Goal: Contribute content: Contribute content

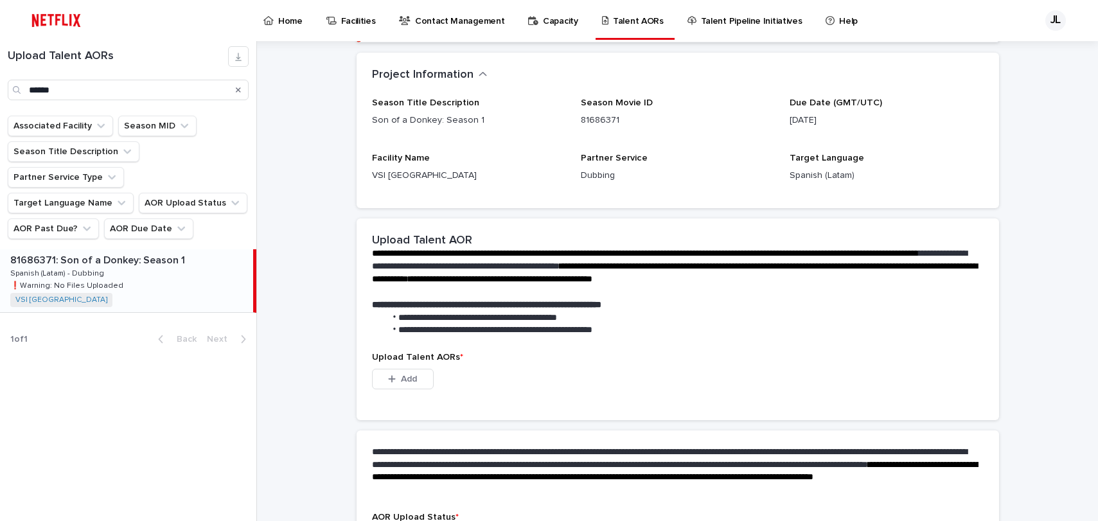
scroll to position [249, 0]
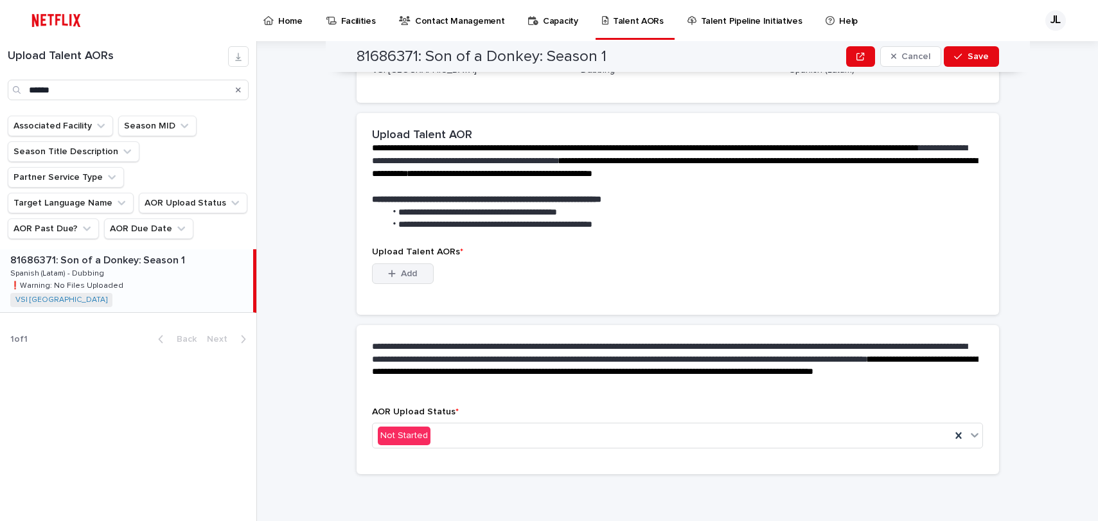
click at [392, 271] on div "button" at bounding box center [394, 273] width 13 height 9
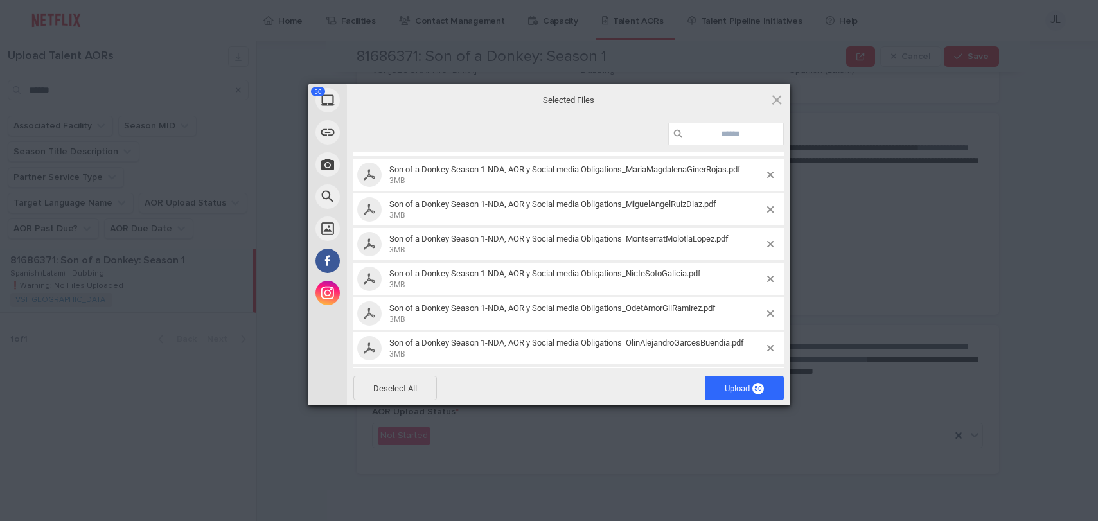
scroll to position [1557, 0]
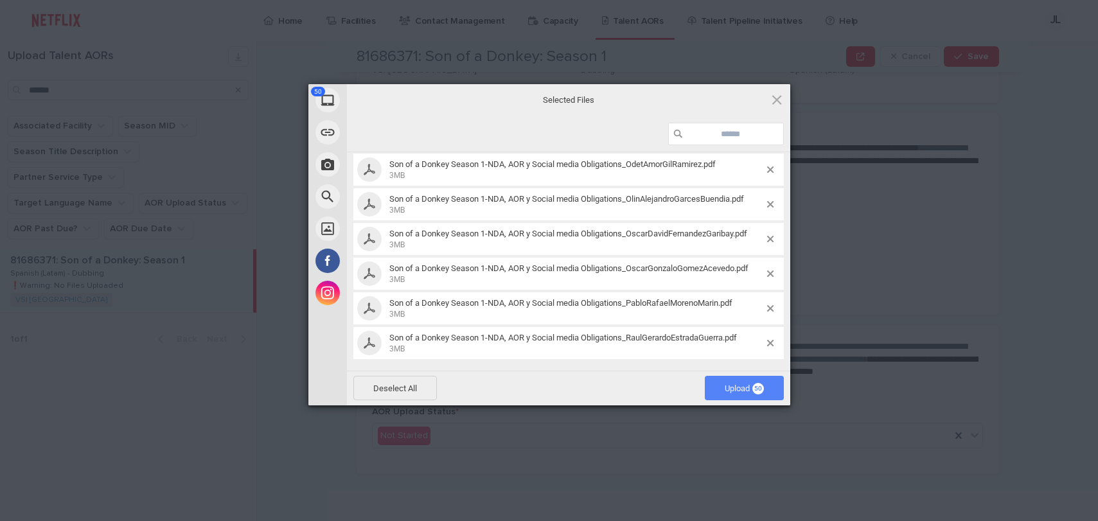
click at [737, 385] on span "Upload 50" at bounding box center [743, 388] width 39 height 10
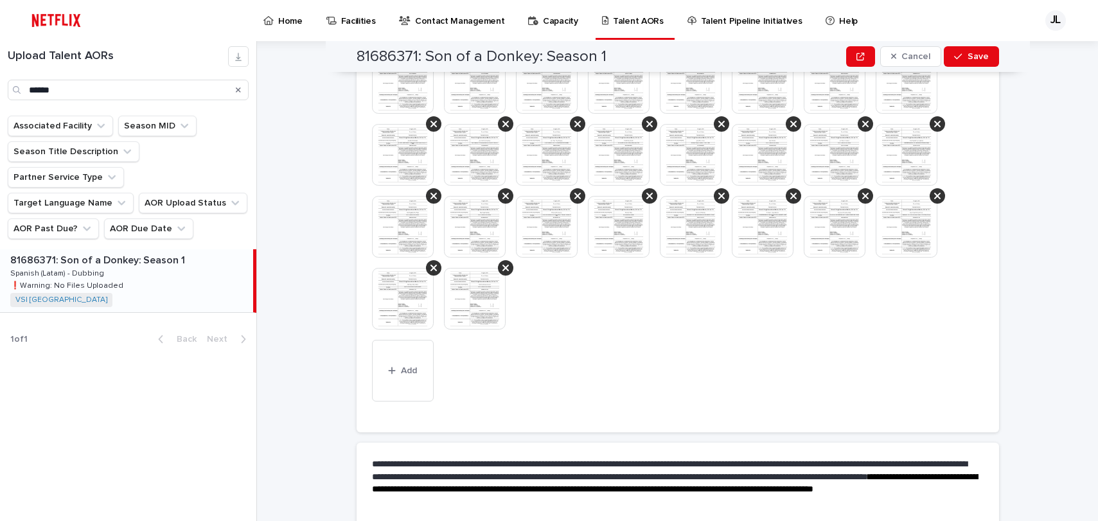
scroll to position [627, 0]
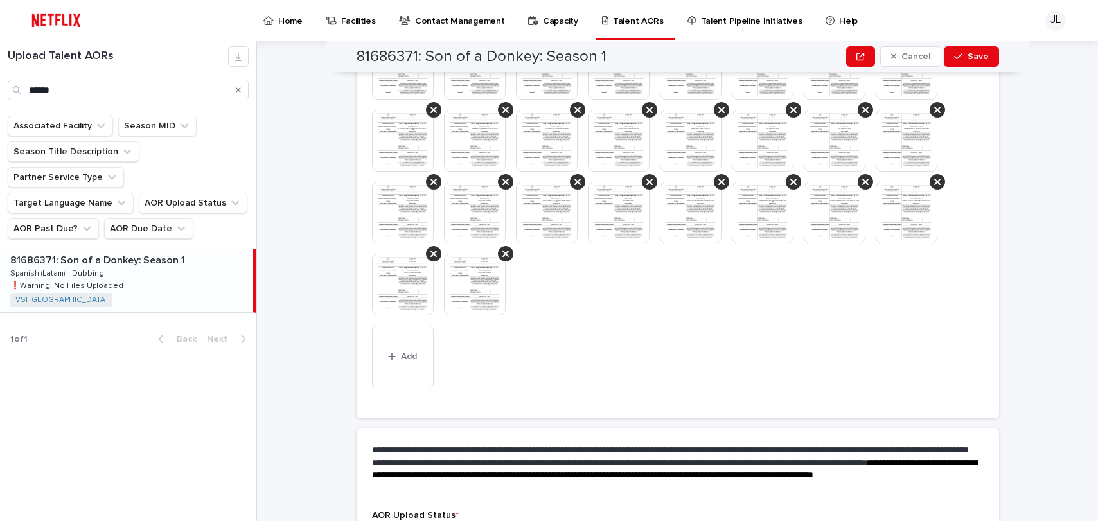
click at [464, 278] on img at bounding box center [475, 285] width 62 height 62
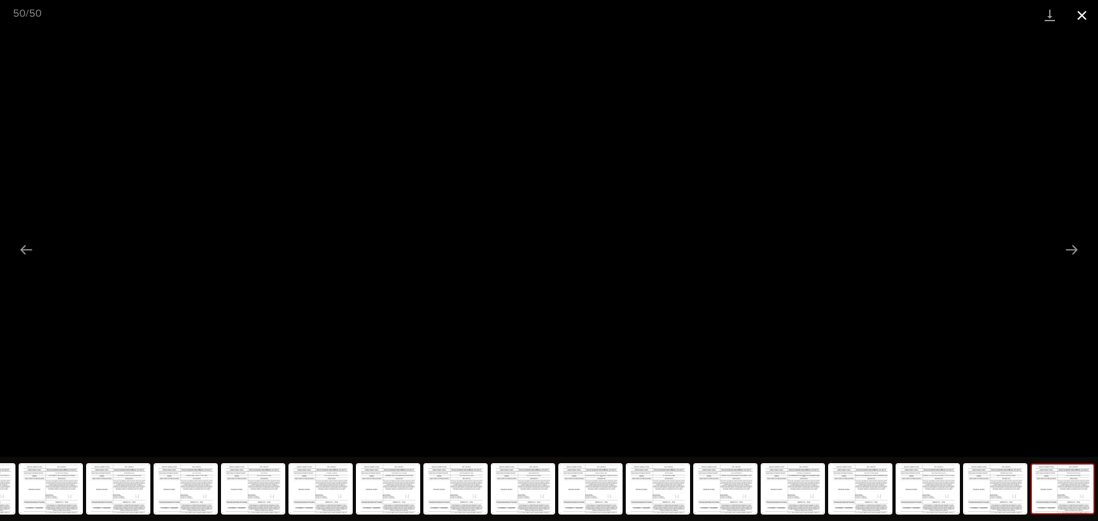
click at [1080, 19] on button "Close gallery" at bounding box center [1082, 15] width 32 height 30
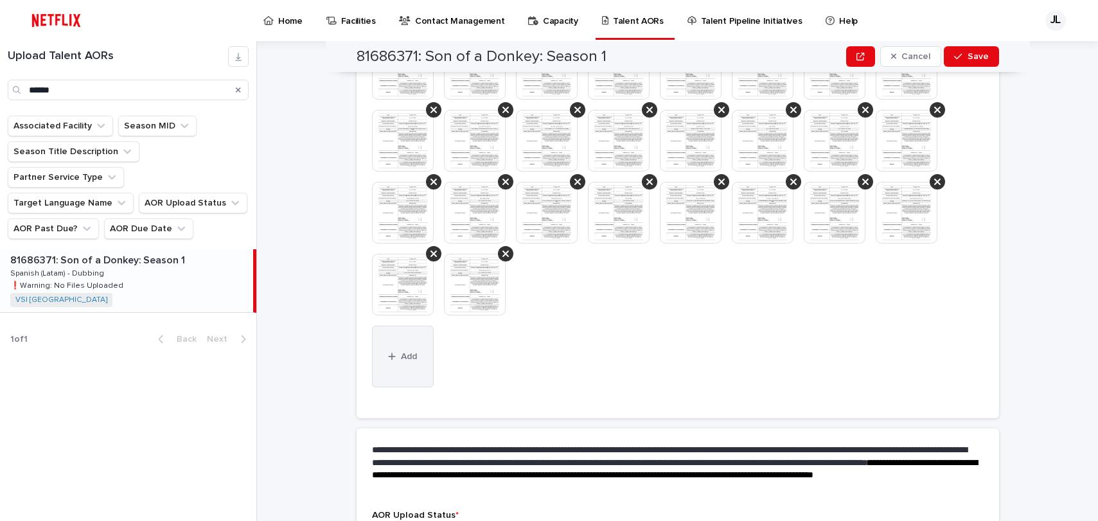
click at [402, 360] on span "Add" at bounding box center [409, 356] width 16 height 9
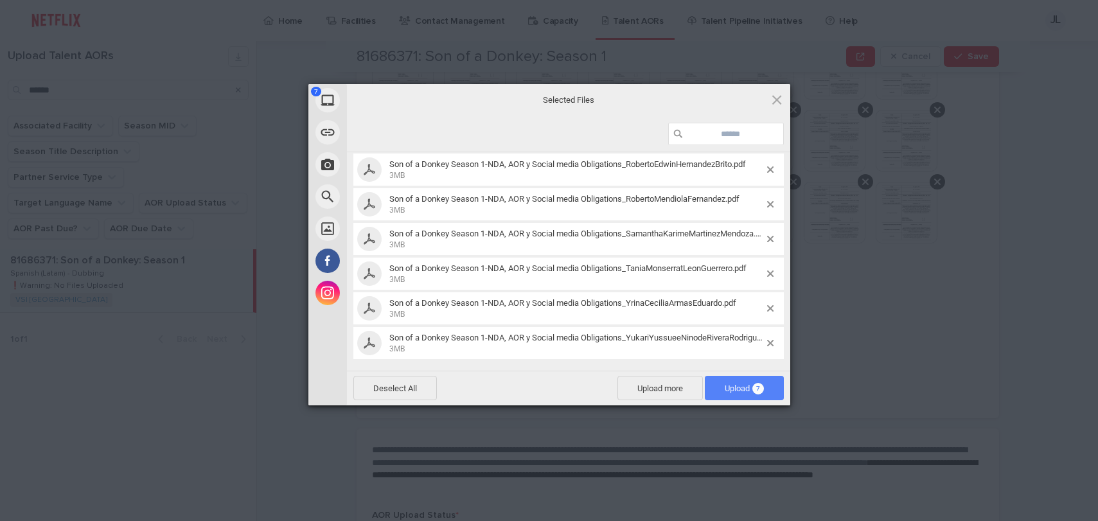
click at [726, 386] on span "Upload 7" at bounding box center [743, 388] width 39 height 10
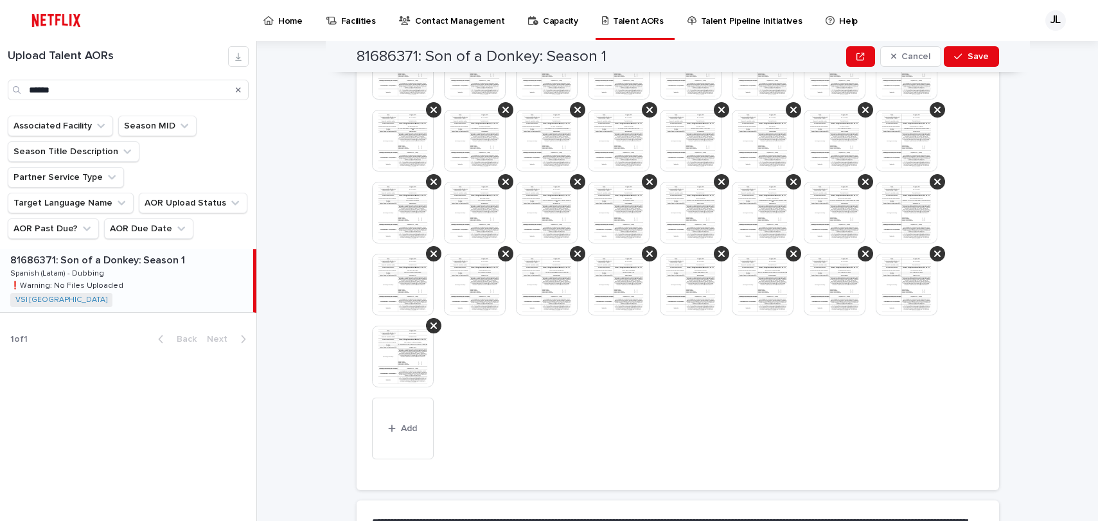
scroll to position [663, 0]
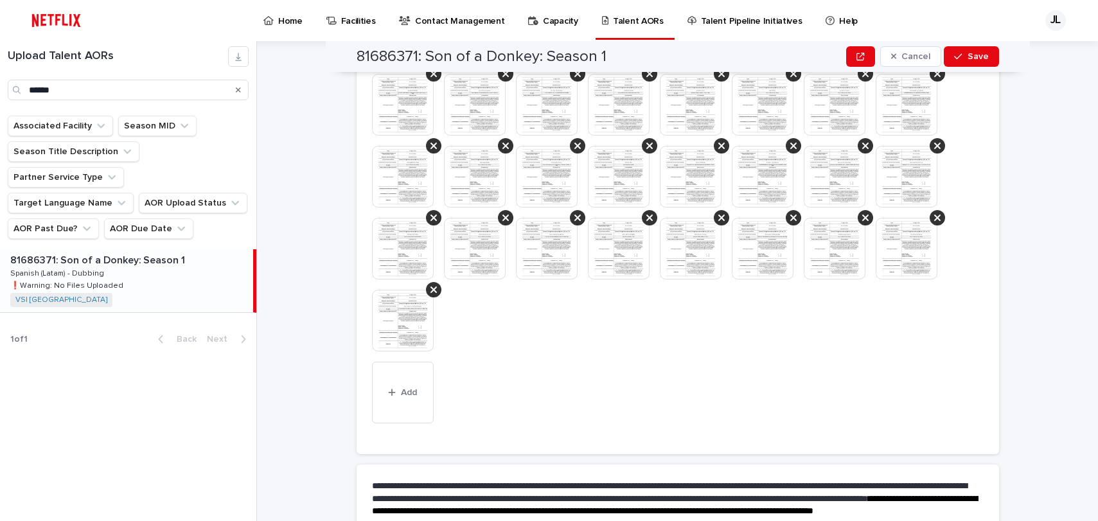
click at [396, 321] on img at bounding box center [403, 321] width 62 height 62
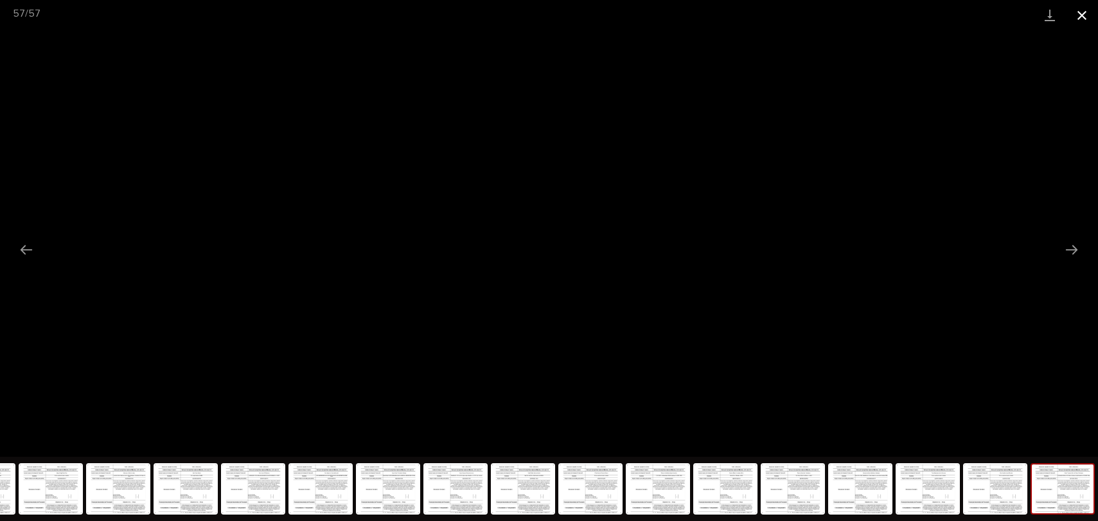
click at [1083, 15] on button "Close gallery" at bounding box center [1082, 15] width 32 height 30
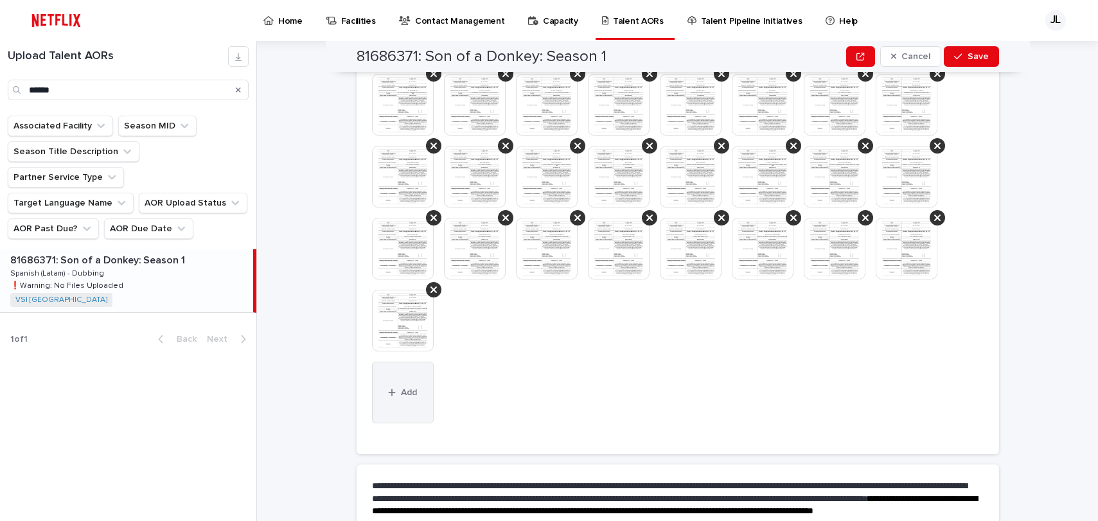
click at [403, 407] on button "Add" at bounding box center [403, 393] width 62 height 62
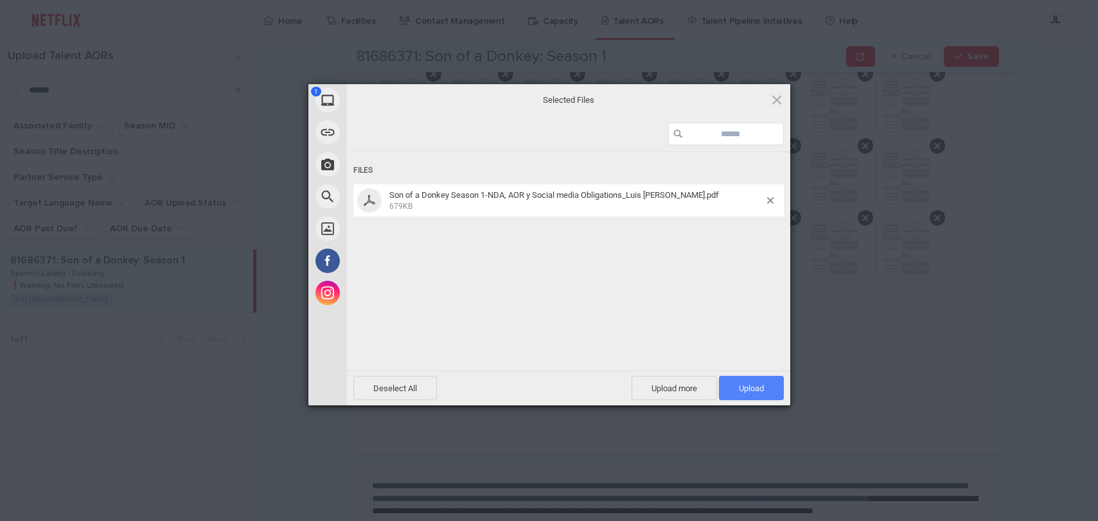
click at [733, 383] on span "Upload 1" at bounding box center [751, 388] width 65 height 24
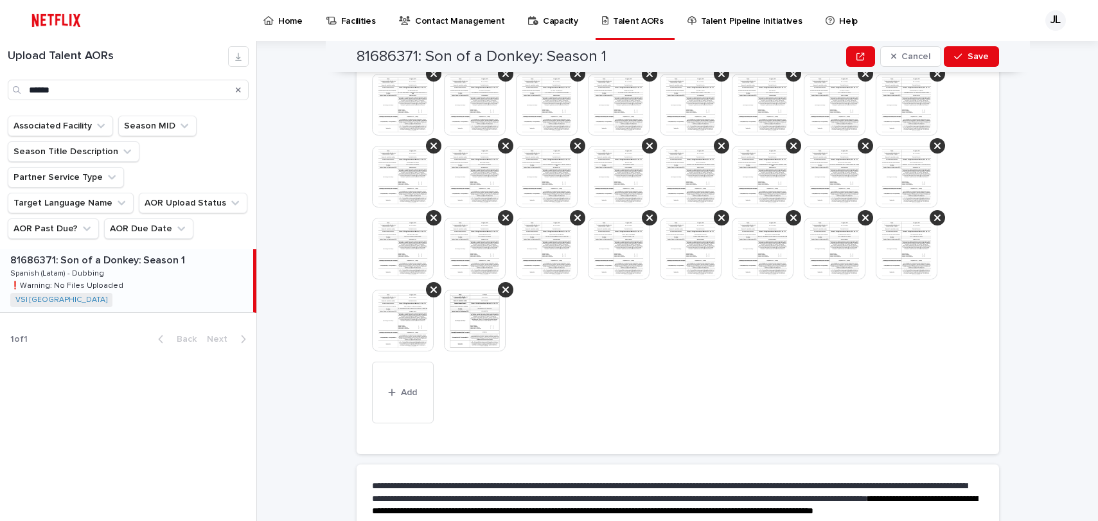
click at [469, 316] on img at bounding box center [475, 321] width 62 height 62
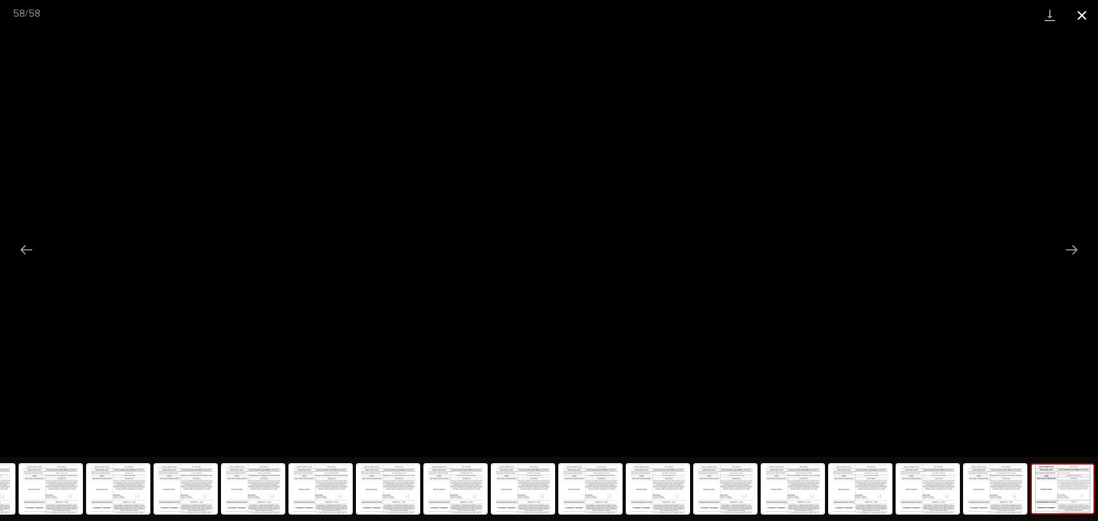
click at [1081, 23] on button "Close gallery" at bounding box center [1082, 15] width 32 height 30
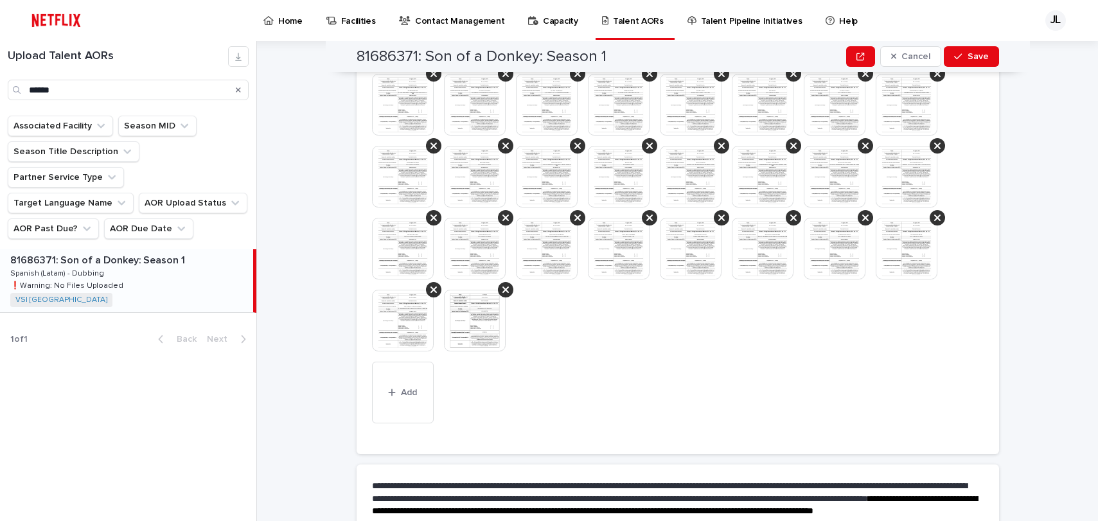
click at [646, 408] on div "This file cannot be opened Download File Add" at bounding box center [677, 107] width 611 height 642
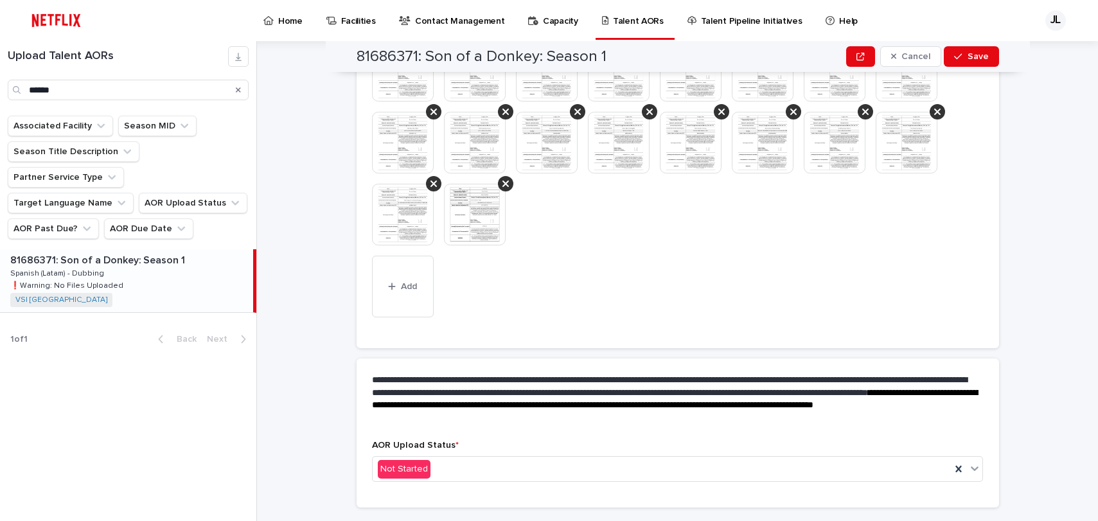
scroll to position [803, 0]
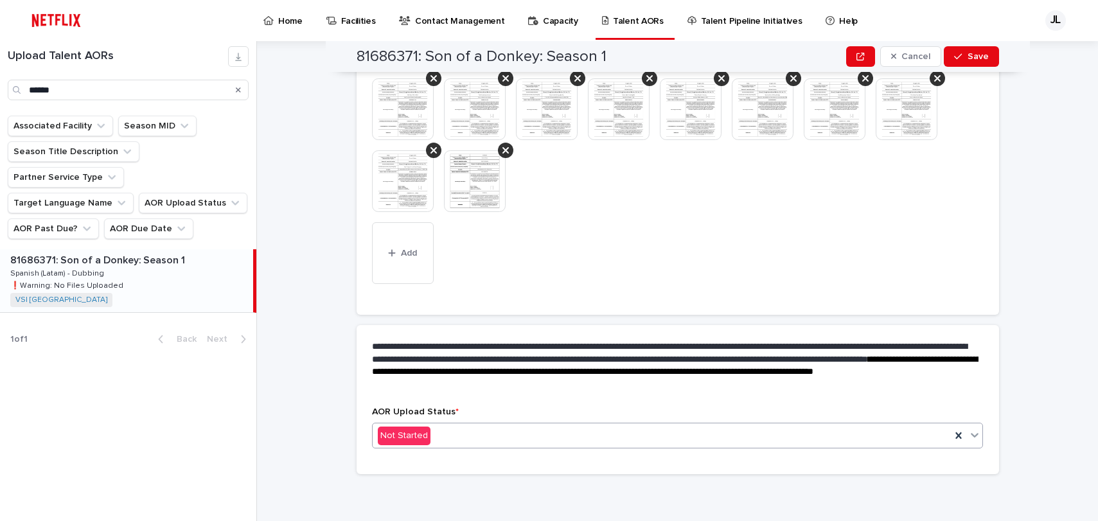
click at [970, 433] on icon at bounding box center [974, 434] width 13 height 13
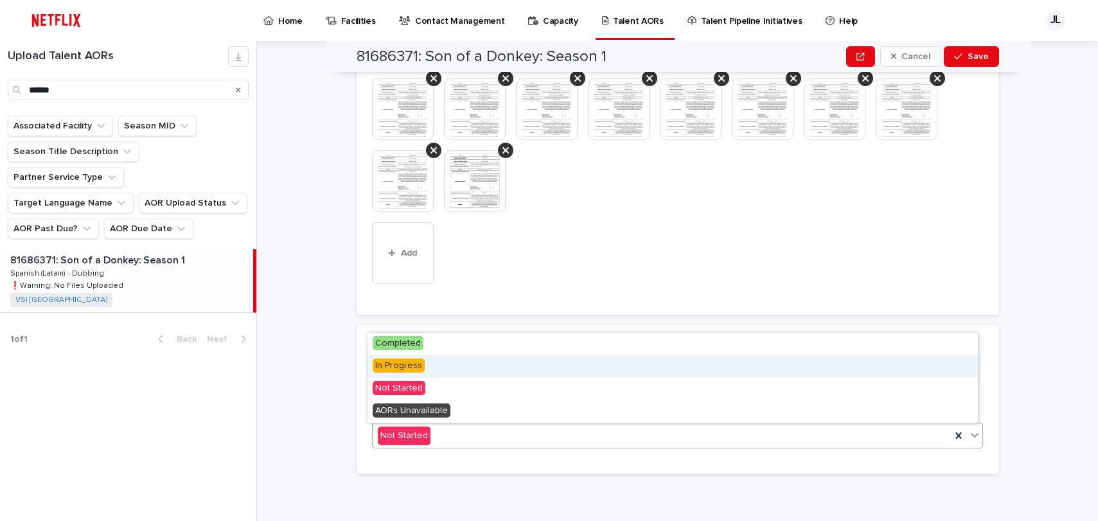
click at [480, 362] on div "In Progress" at bounding box center [672, 366] width 610 height 22
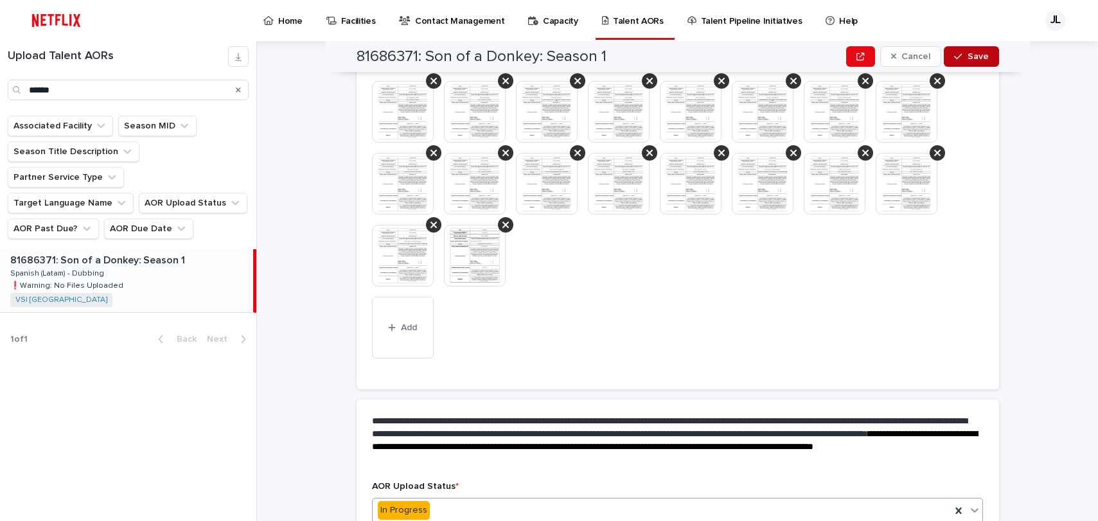
click at [970, 55] on span "Save" at bounding box center [977, 56] width 21 height 9
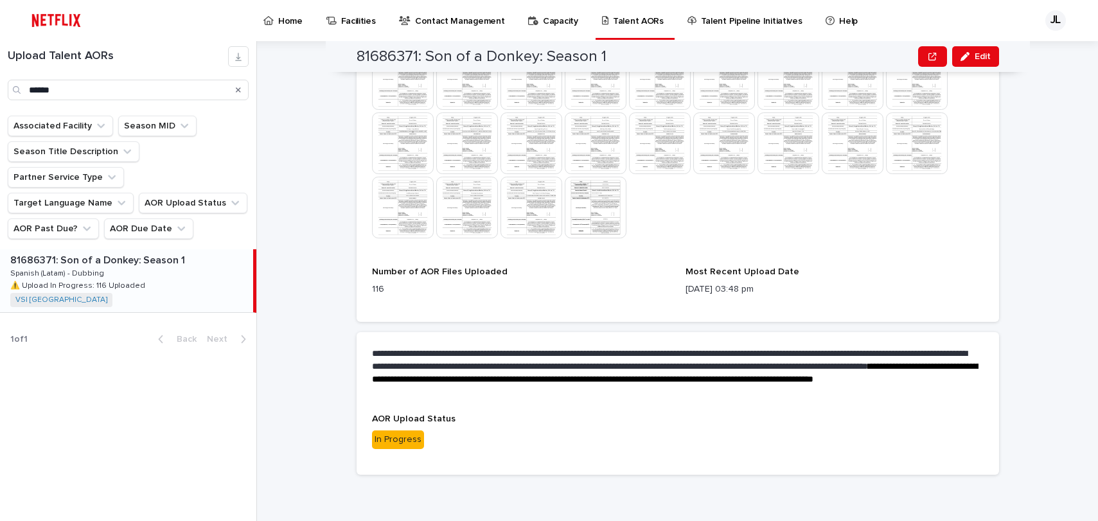
scroll to position [678, 0]
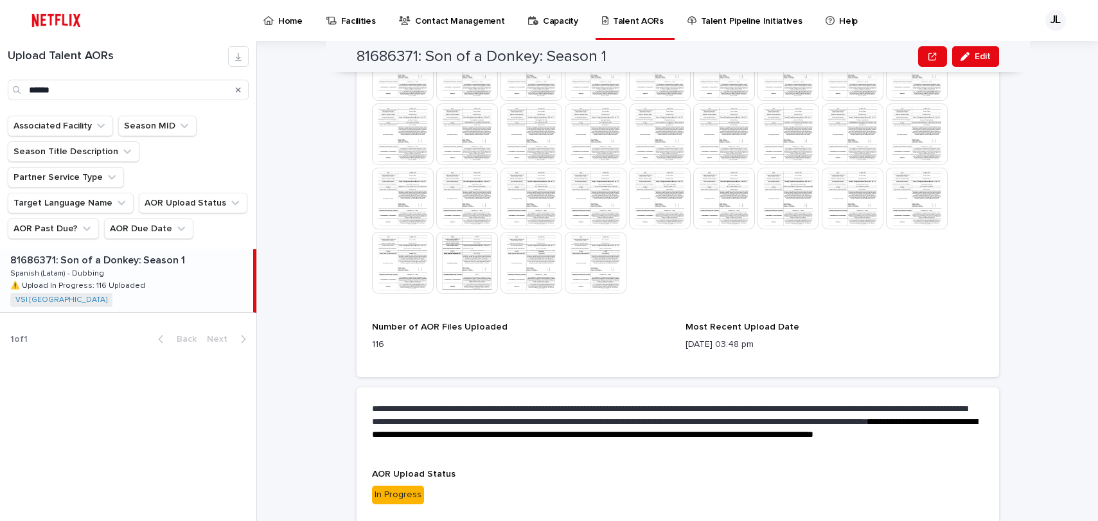
click at [290, 17] on p "Home" at bounding box center [290, 13] width 24 height 27
